Goal: Task Accomplishment & Management: Complete application form

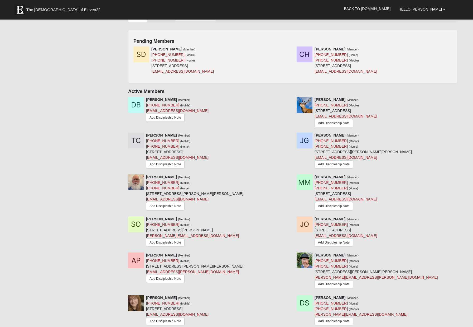
scroll to position [207, 0]
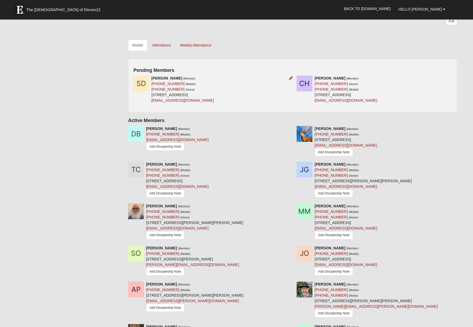
click at [137, 84] on img at bounding box center [141, 83] width 16 height 16
click at [159, 82] on link "[PHONE_NUMBER]" at bounding box center [167, 84] width 33 height 4
click at [290, 79] on icon at bounding box center [291, 78] width 4 height 4
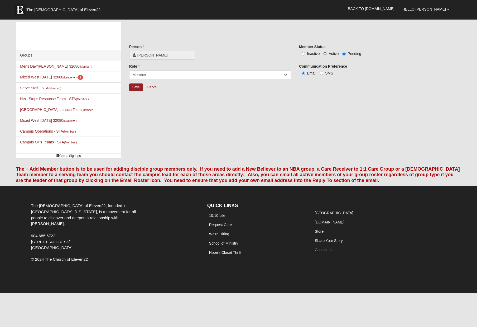
click at [325, 54] on input "Active" at bounding box center [324, 53] width 3 height 3
radio input "true"
click at [136, 89] on input "Save" at bounding box center [136, 87] width 14 height 8
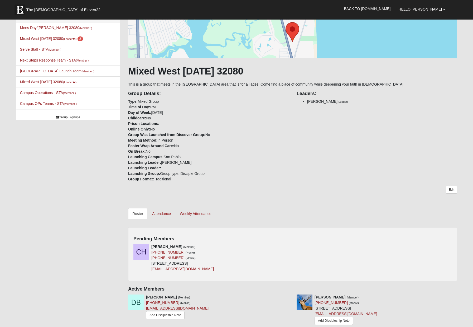
scroll to position [107, 0]
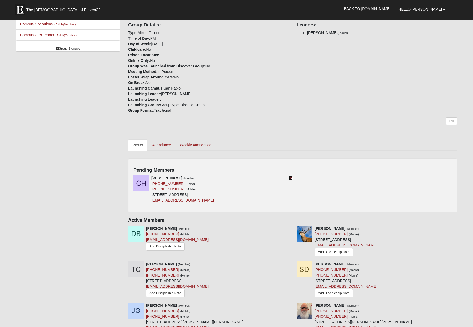
click at [290, 179] on icon at bounding box center [291, 178] width 4 height 4
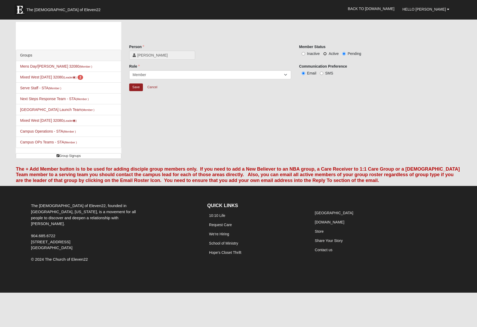
click at [325, 53] on input "Active" at bounding box center [324, 53] width 3 height 3
radio input "true"
click at [141, 87] on input "Save" at bounding box center [136, 87] width 14 height 8
